Goal: Task Accomplishment & Management: Use online tool/utility

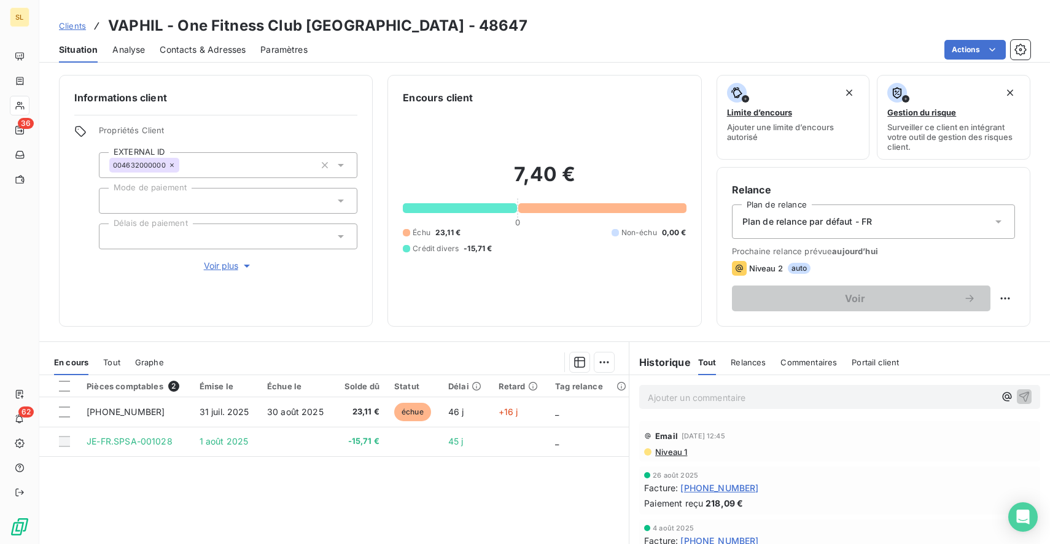
scroll to position [104, 0]
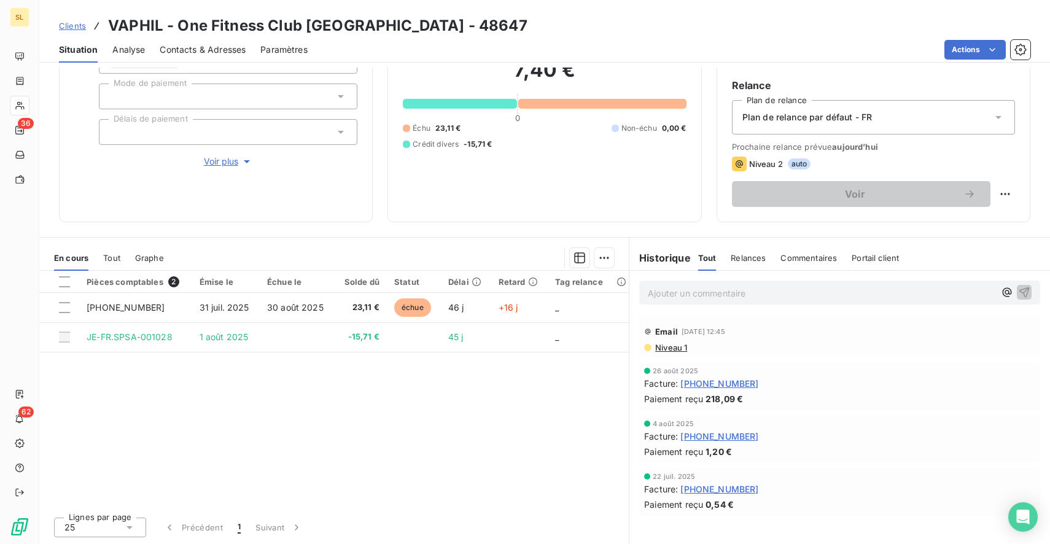
click at [916, 123] on div "Plan de relance par défaut - FR" at bounding box center [873, 117] width 283 height 34
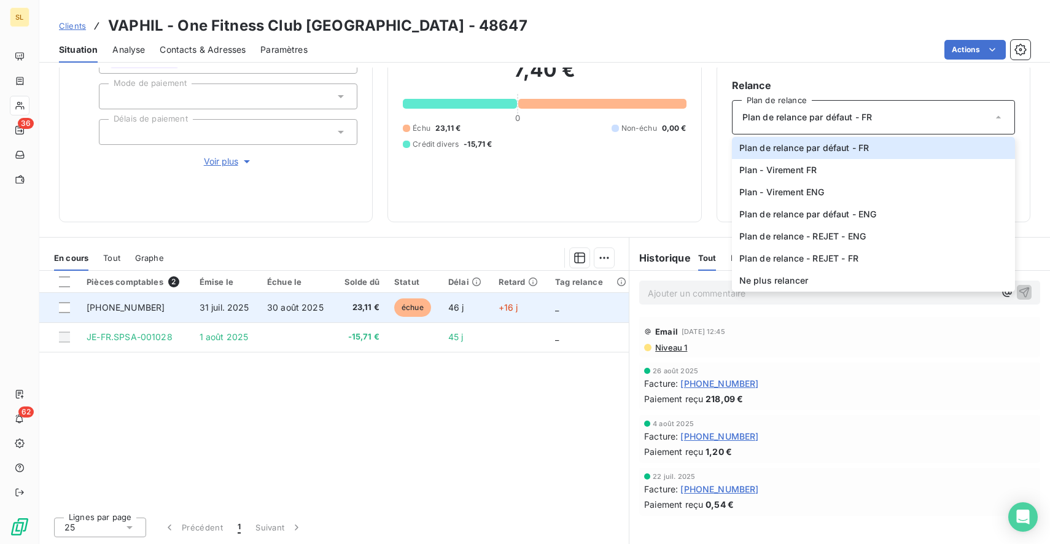
click at [104, 309] on span "[PHONE_NUMBER]" at bounding box center [126, 307] width 78 height 10
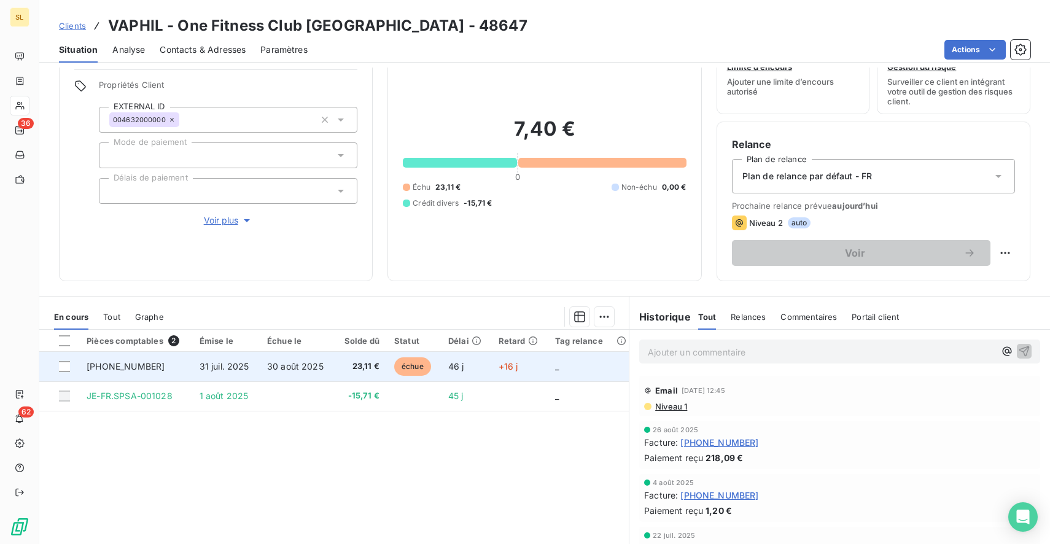
scroll to position [69, 0]
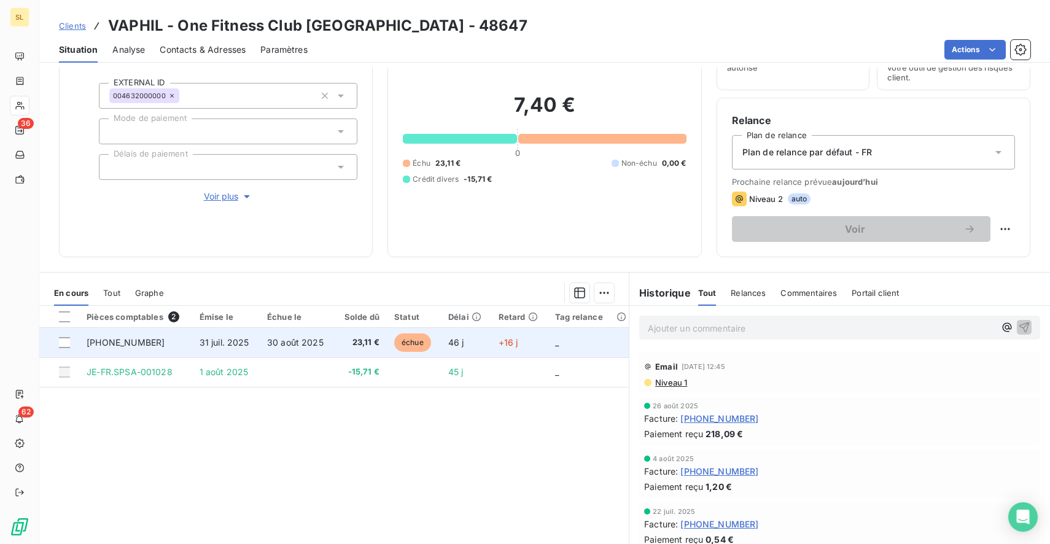
click at [120, 344] on span "[PHONE_NUMBER]" at bounding box center [126, 342] width 78 height 10
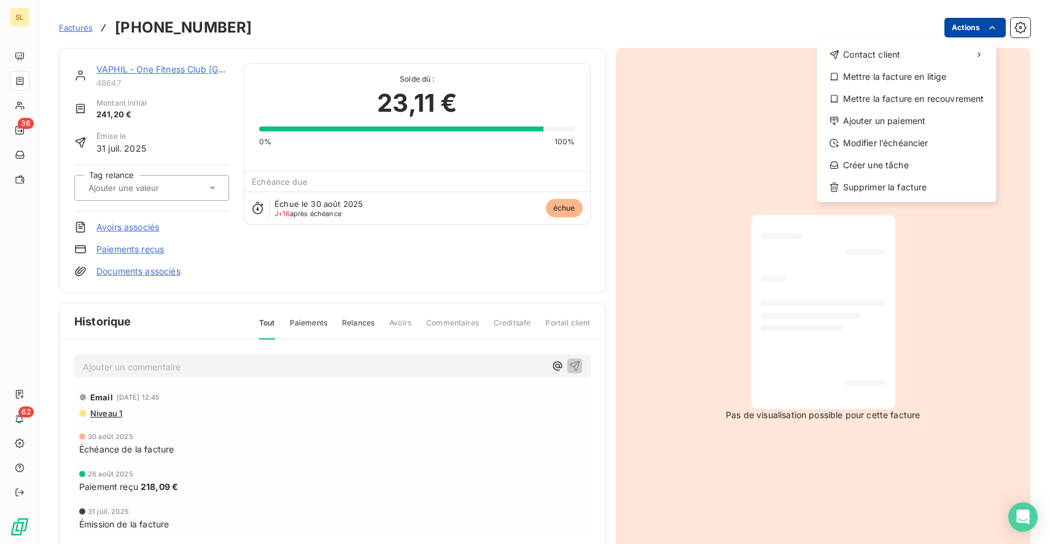
click at [964, 35] on html "SL 36 62 Factures [PHONE_NUMBER] Actions Contact client Mettre la facture en li…" at bounding box center [525, 272] width 1050 height 544
click at [896, 125] on div "Ajouter un paiement" at bounding box center [907, 121] width 170 height 20
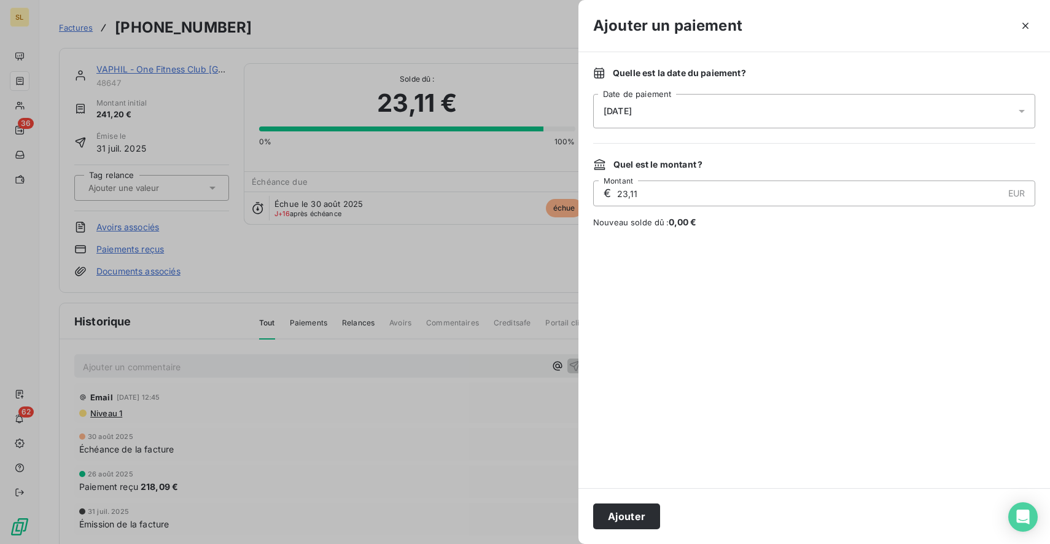
click at [776, 103] on div "[DATE]" at bounding box center [814, 111] width 442 height 34
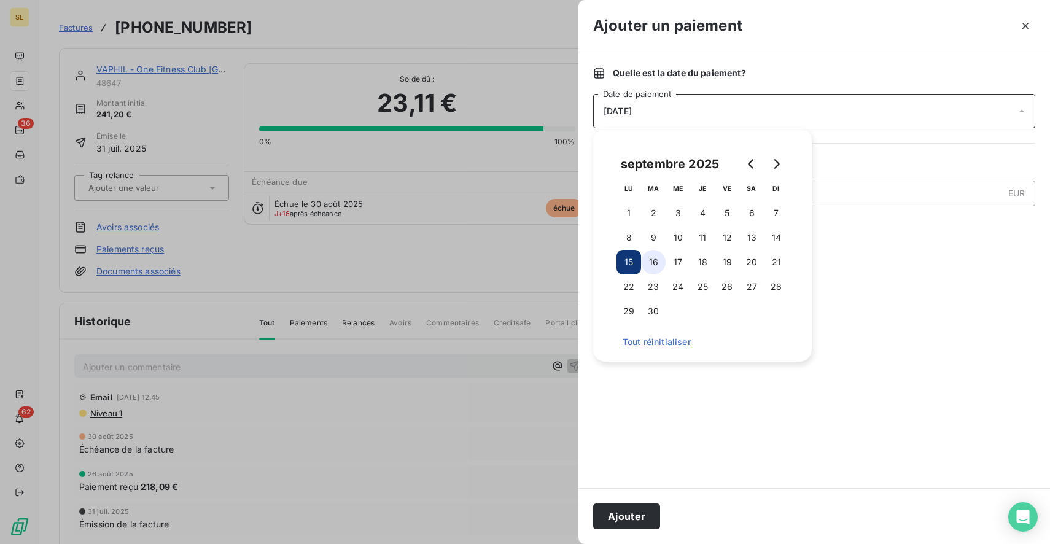
click at [653, 263] on button "16" at bounding box center [653, 262] width 25 height 25
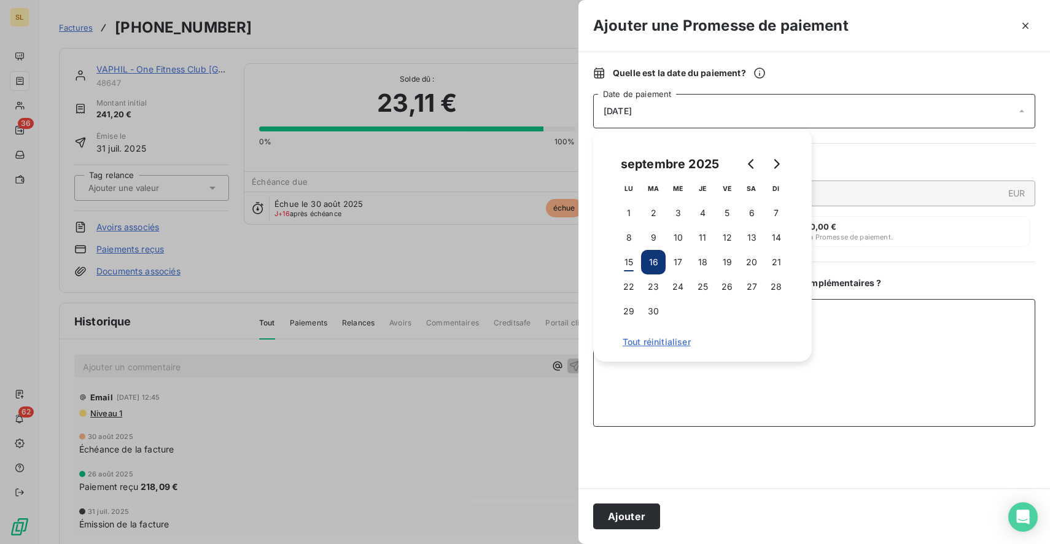
click at [844, 383] on textarea "Ajouter un commentaire ( facultatif )" at bounding box center [814, 363] width 442 height 128
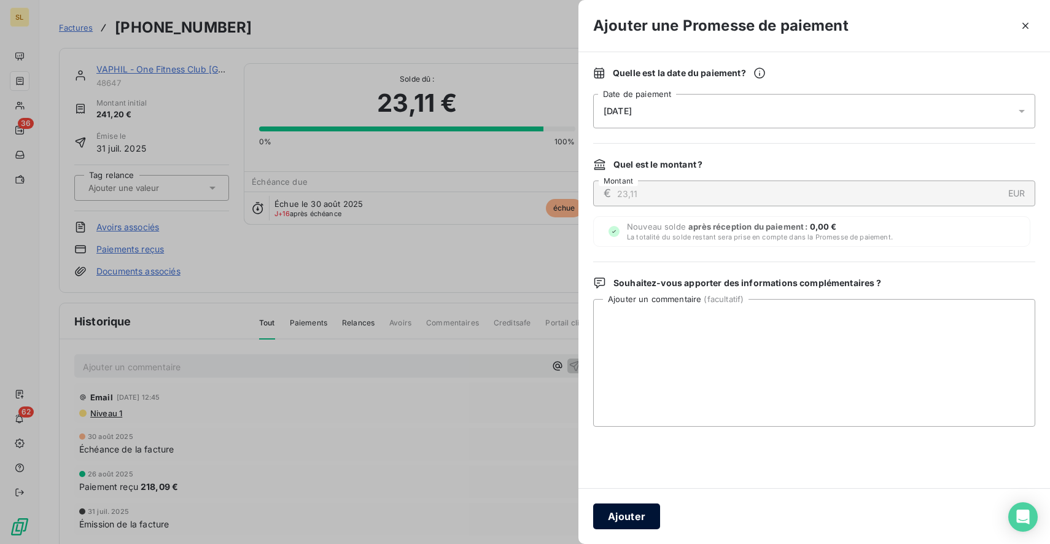
click at [634, 513] on button "Ajouter" at bounding box center [626, 517] width 67 height 26
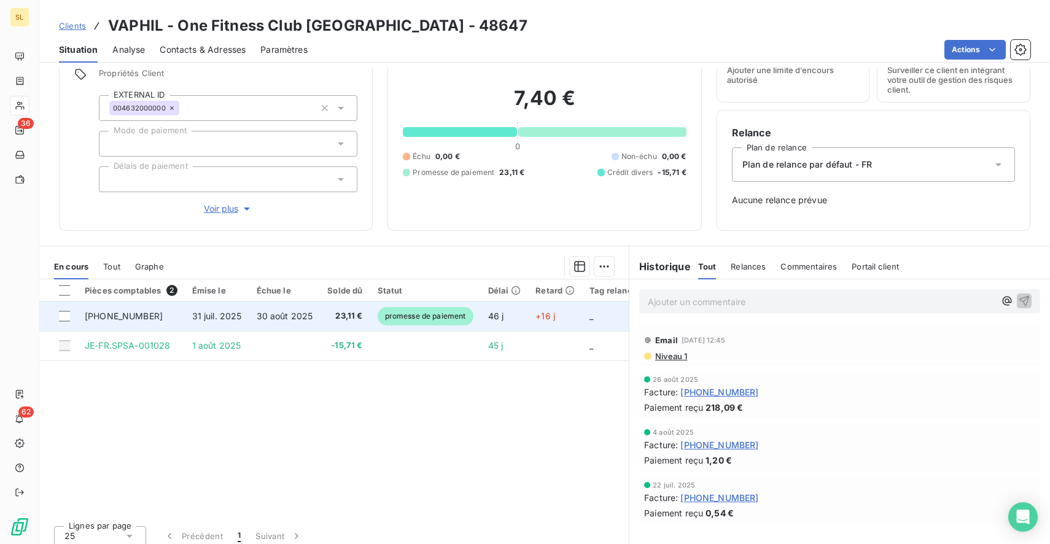
scroll to position [66, 0]
